Goal: Navigation & Orientation: Find specific page/section

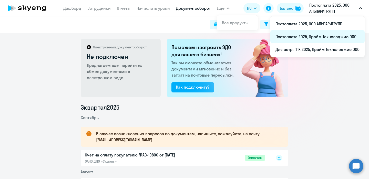
click at [317, 39] on li "Постоплата 2025, Прайм Технолоджис ООО" at bounding box center [317, 36] width 94 height 13
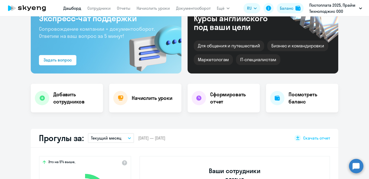
select select "30"
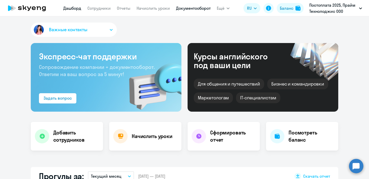
click at [192, 9] on link "Документооборот" at bounding box center [193, 8] width 35 height 5
